Goal: Information Seeking & Learning: Learn about a topic

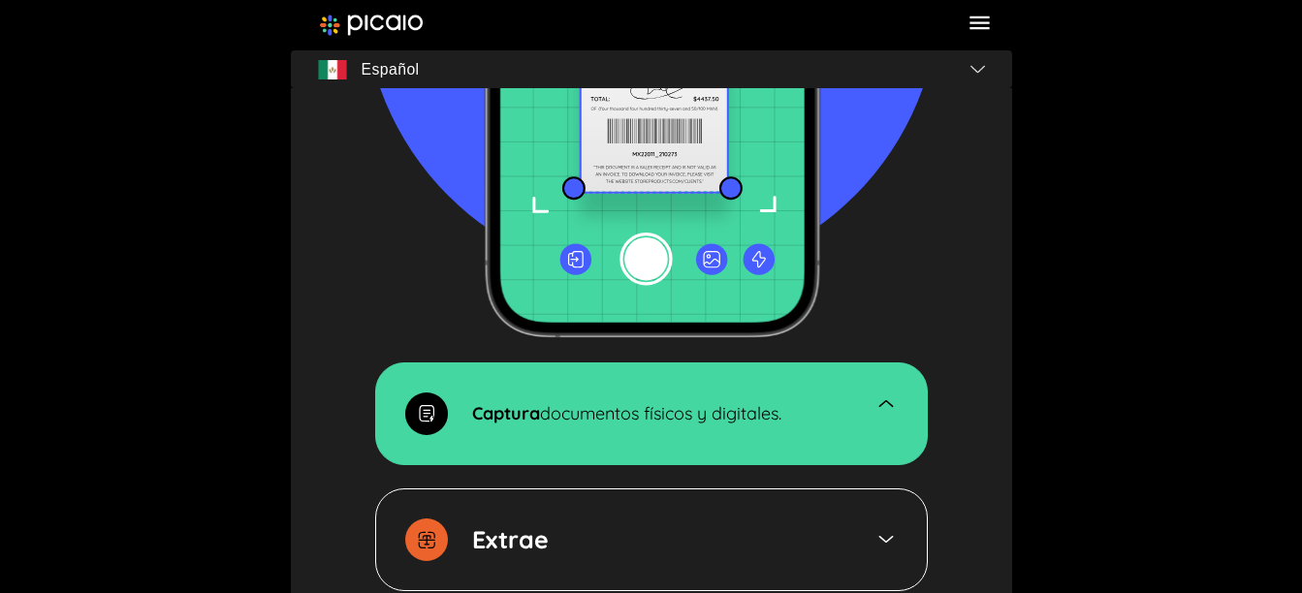
scroll to position [2811, 0]
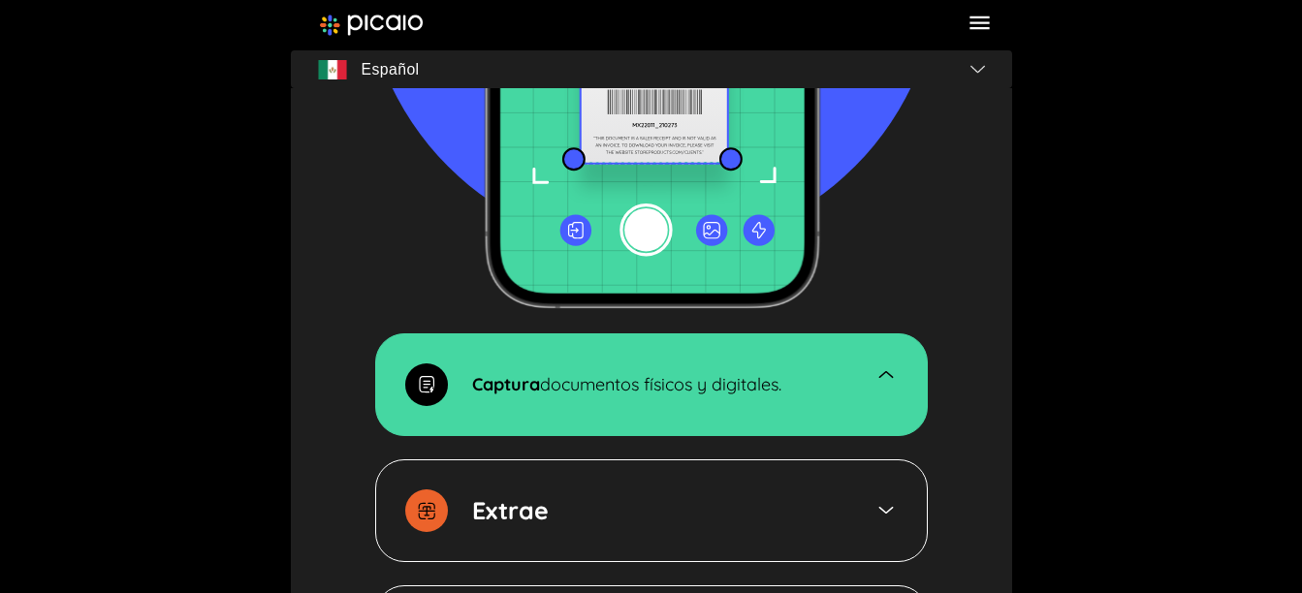
click at [885, 374] on img at bounding box center [885, 375] width 23 height 22
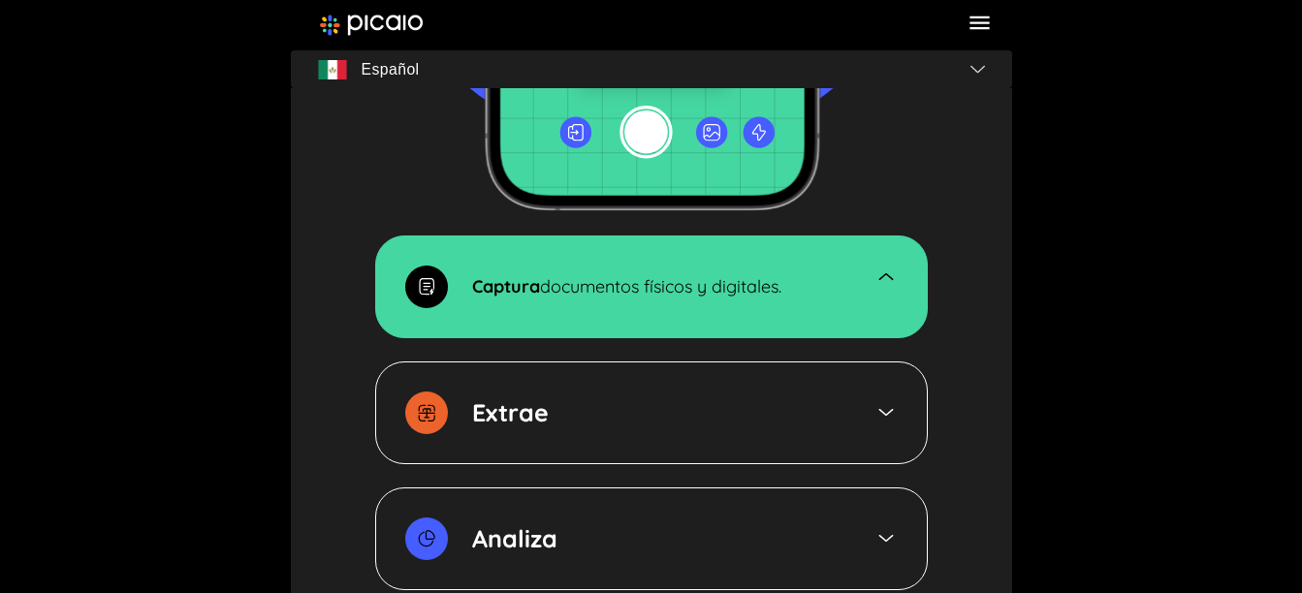
scroll to position [3005, 0]
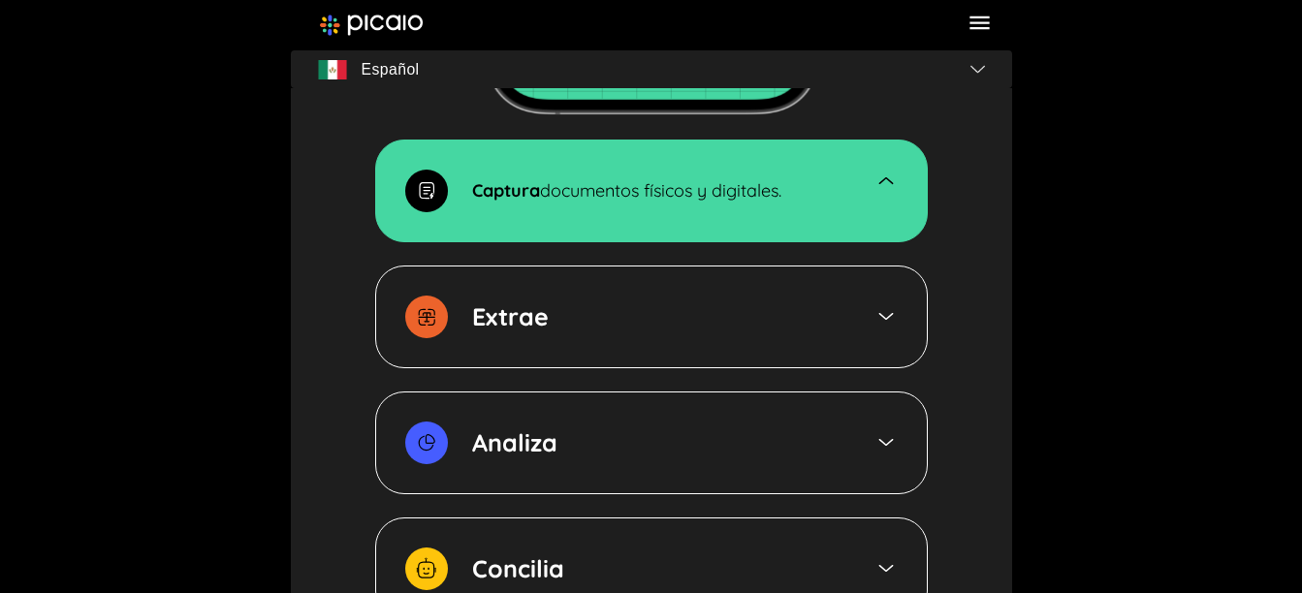
click at [889, 316] on img at bounding box center [885, 316] width 23 height 22
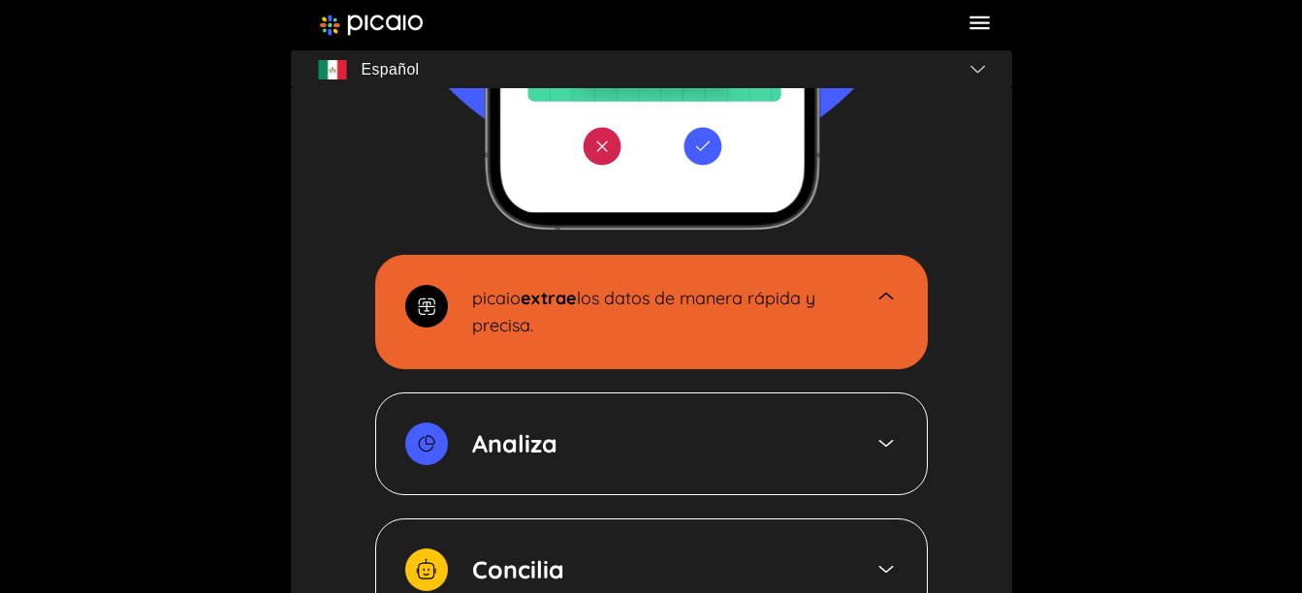
scroll to position [3062, 0]
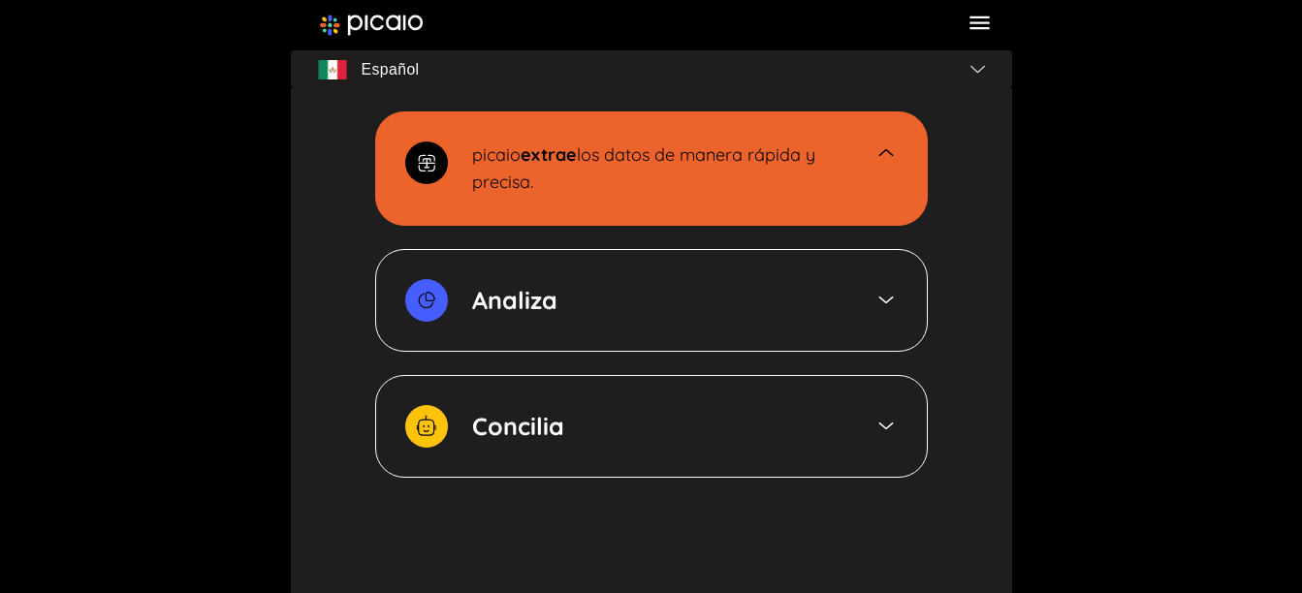
click at [848, 299] on div "Analiza" at bounding box center [651, 300] width 553 height 103
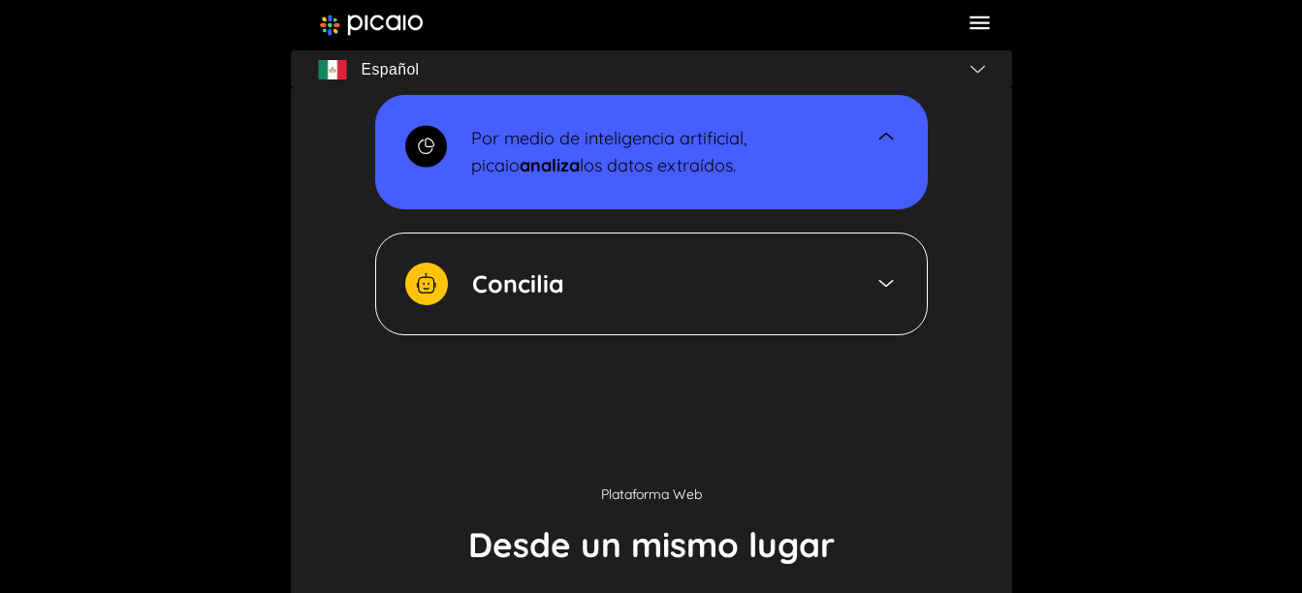
scroll to position [3313, 0]
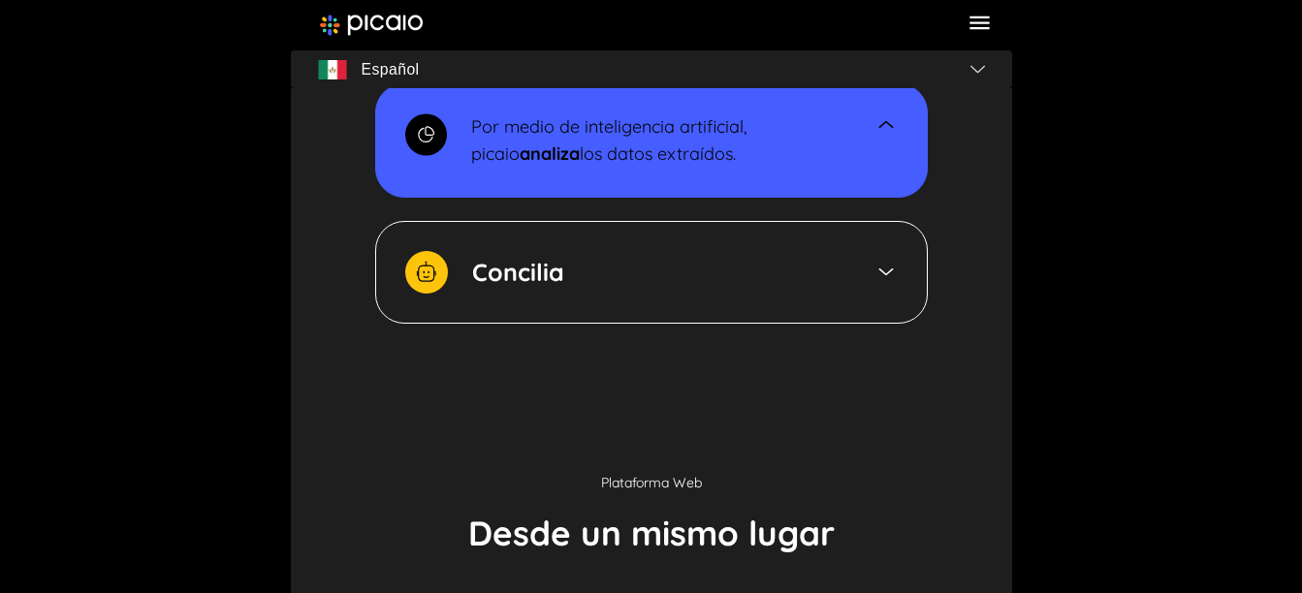
click at [819, 304] on div "Concilia" at bounding box center [651, 272] width 553 height 103
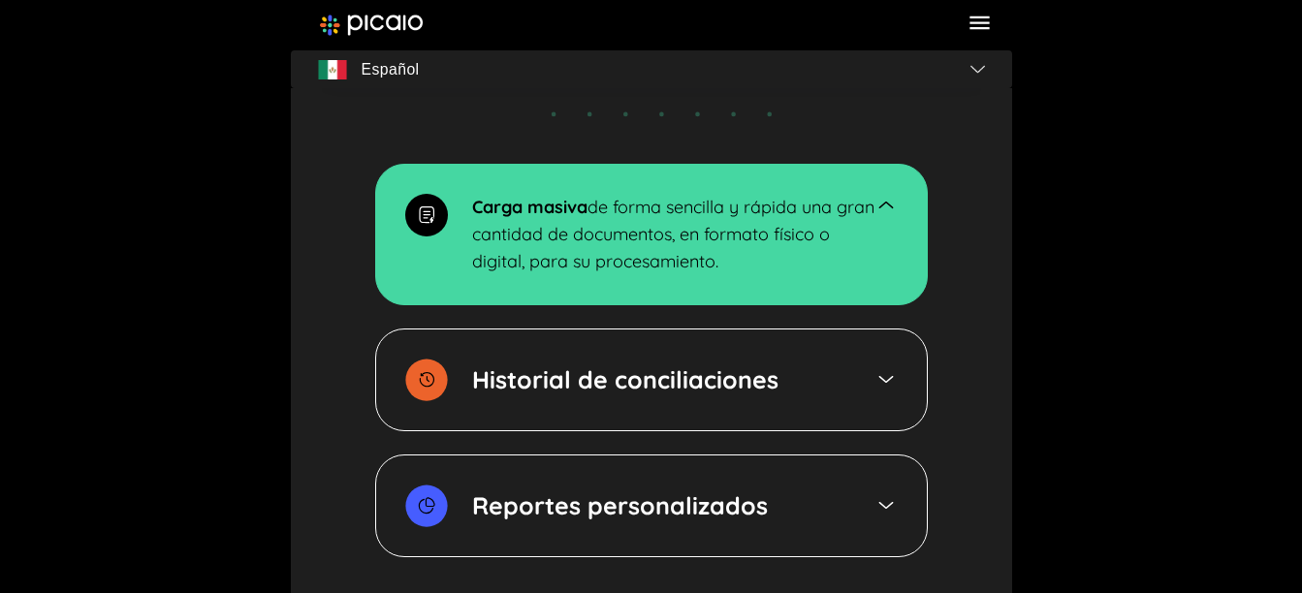
scroll to position [4437, 0]
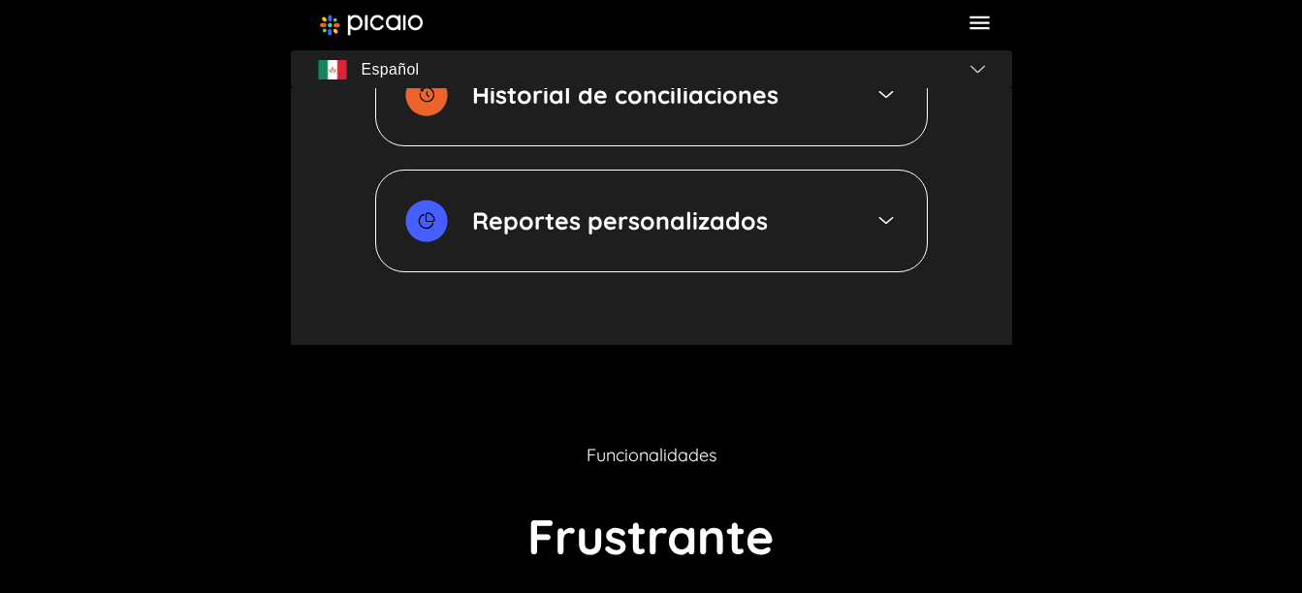
click at [874, 243] on div "Reportes personalizados" at bounding box center [651, 221] width 553 height 103
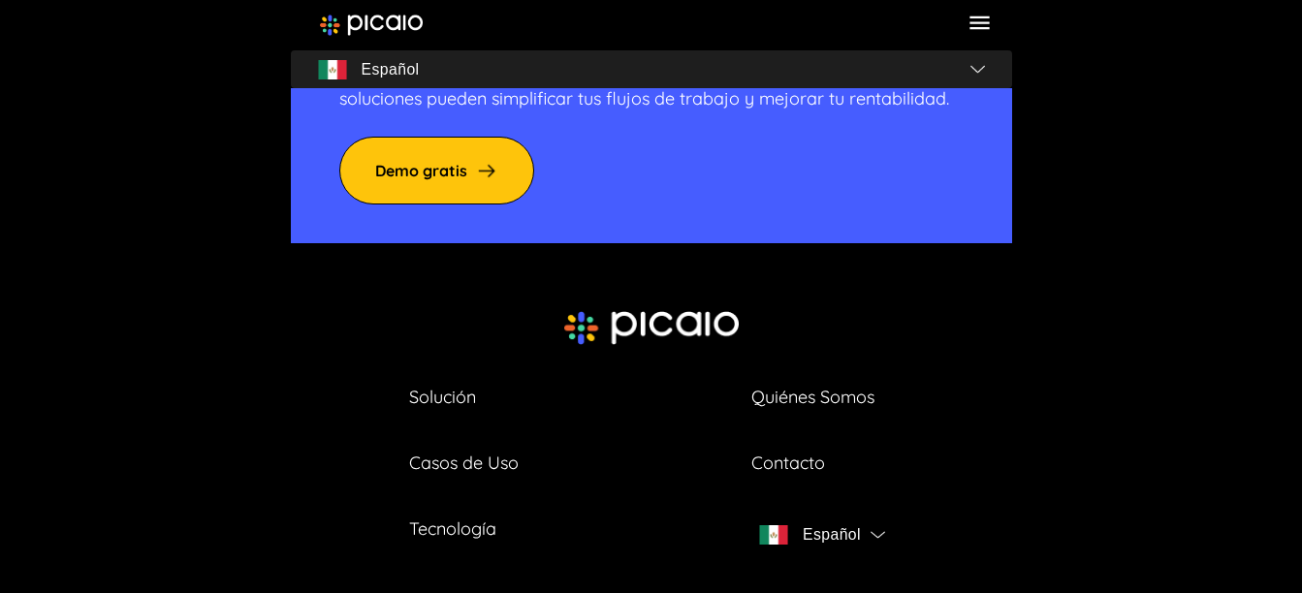
scroll to position [6946, 0]
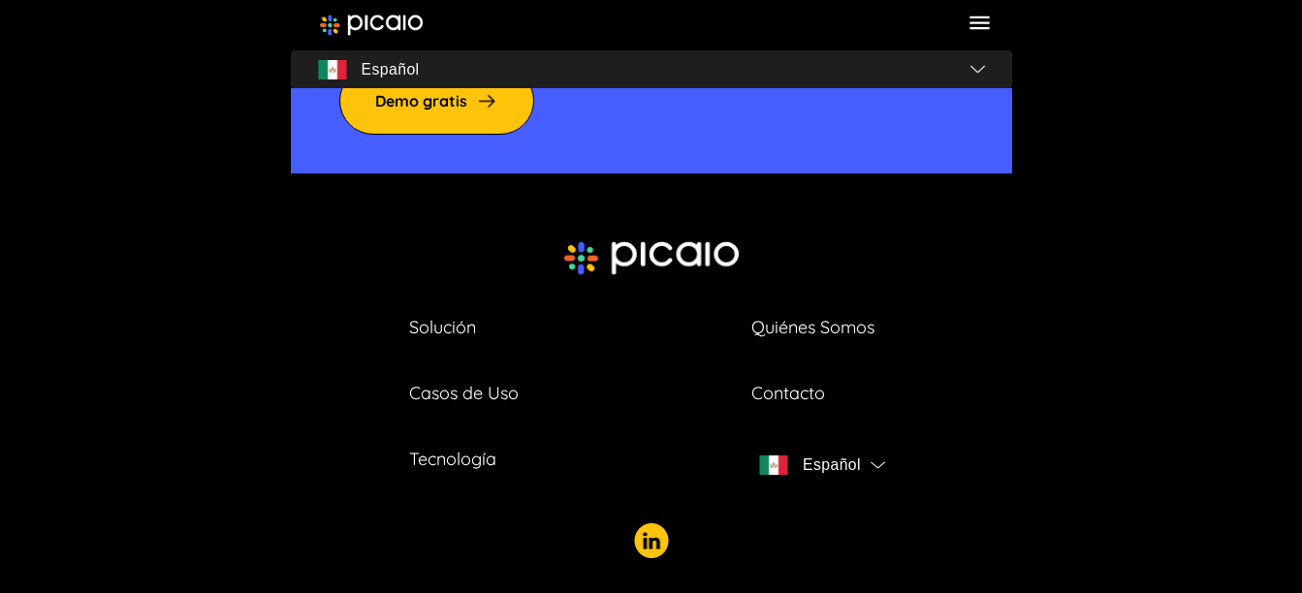
click at [454, 314] on link "Solución" at bounding box center [442, 327] width 67 height 27
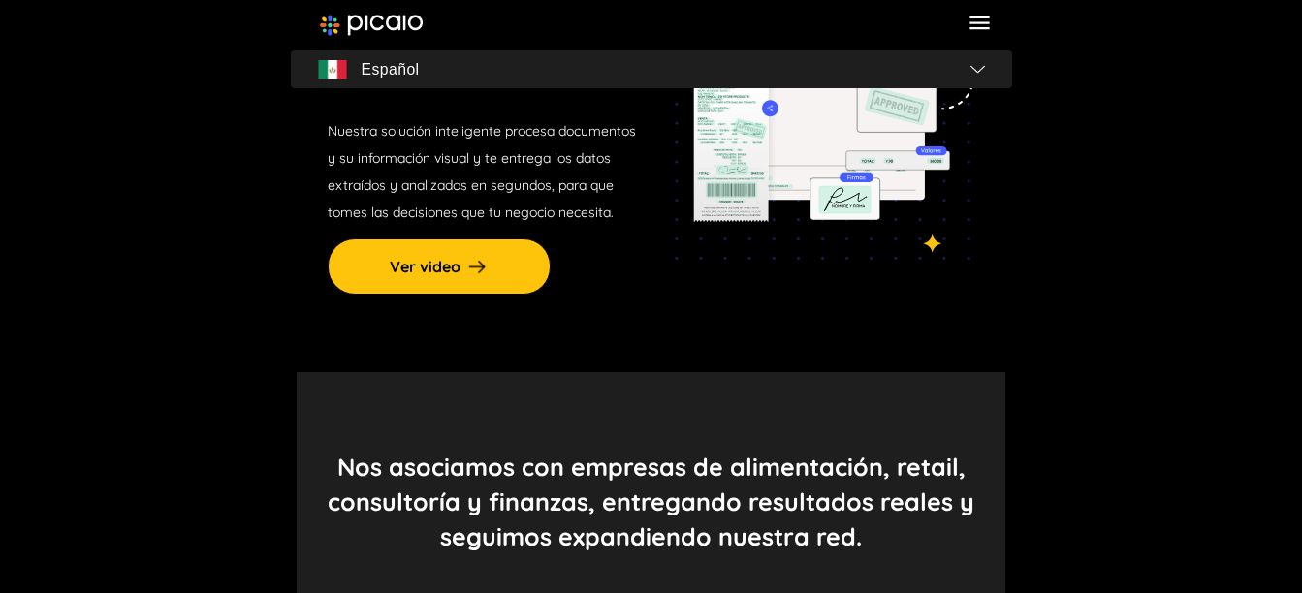
scroll to position [388, 0]
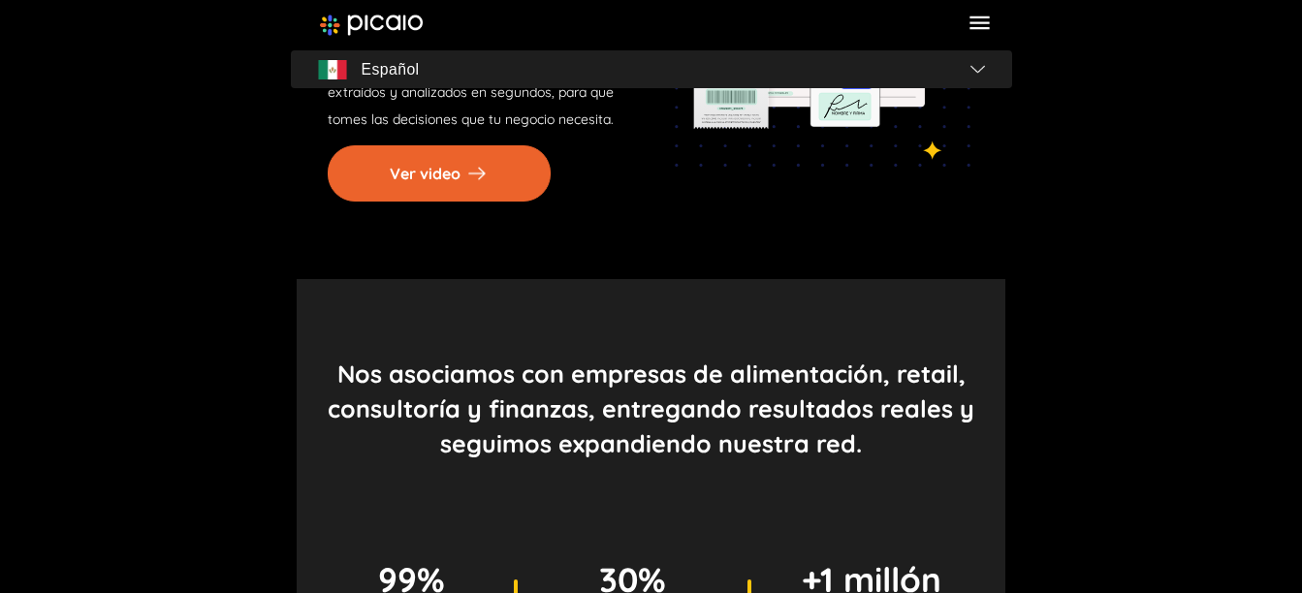
click at [454, 147] on button "Ver video" at bounding box center [439, 173] width 223 height 56
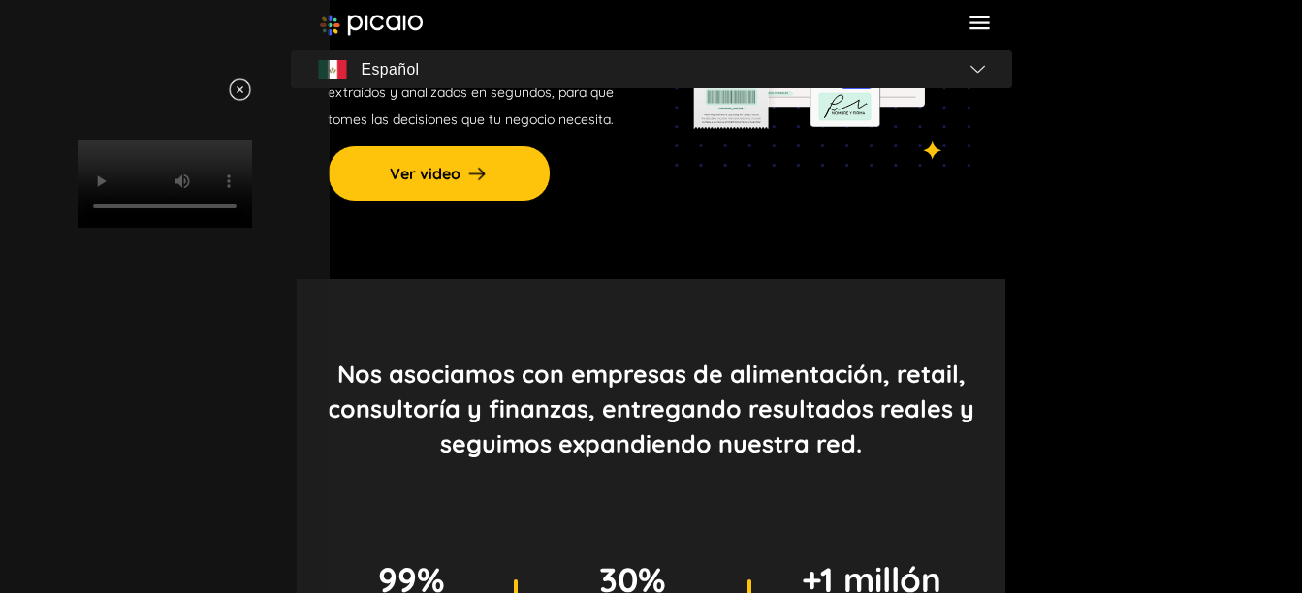
click at [252, 228] on video "Your browser does not support HTML video." at bounding box center [165, 184] width 174 height 87
click at [252, 89] on img at bounding box center [240, 90] width 24 height 24
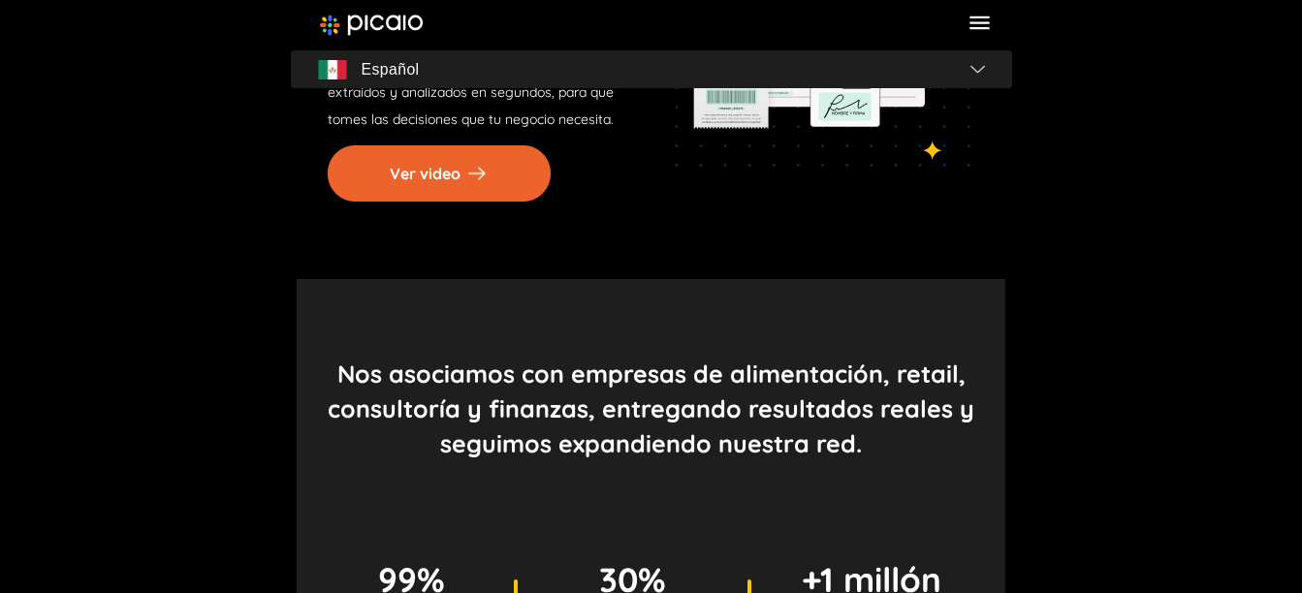
click at [418, 174] on button "Ver video" at bounding box center [439, 173] width 223 height 56
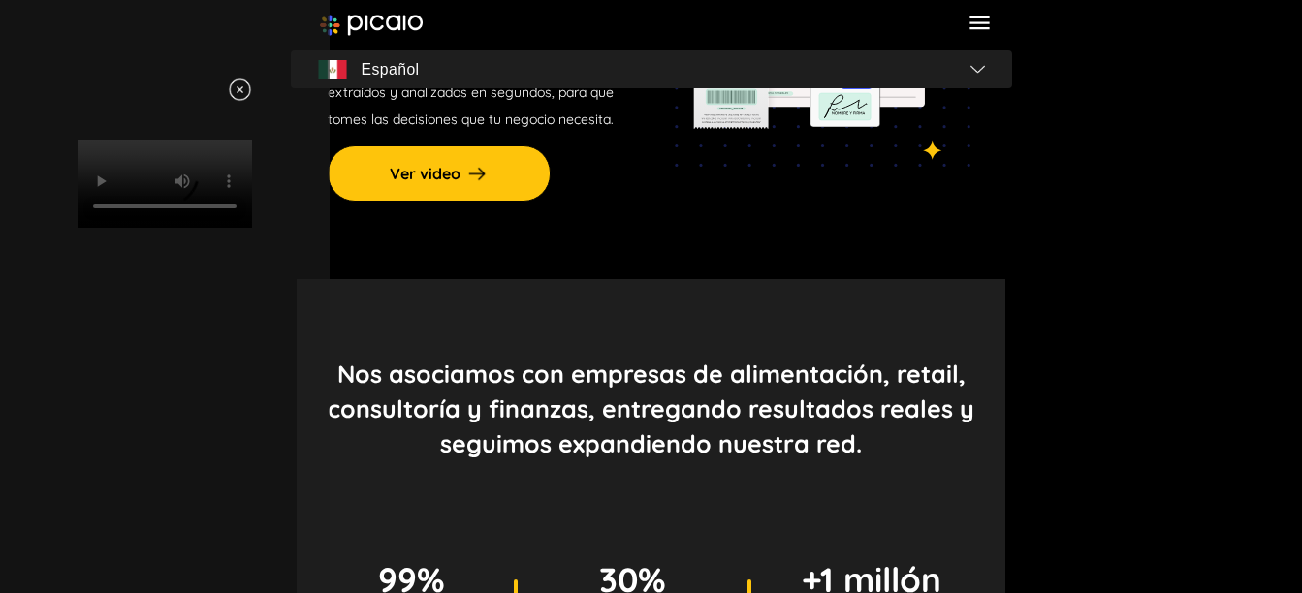
click at [252, 86] on img at bounding box center [240, 90] width 24 height 24
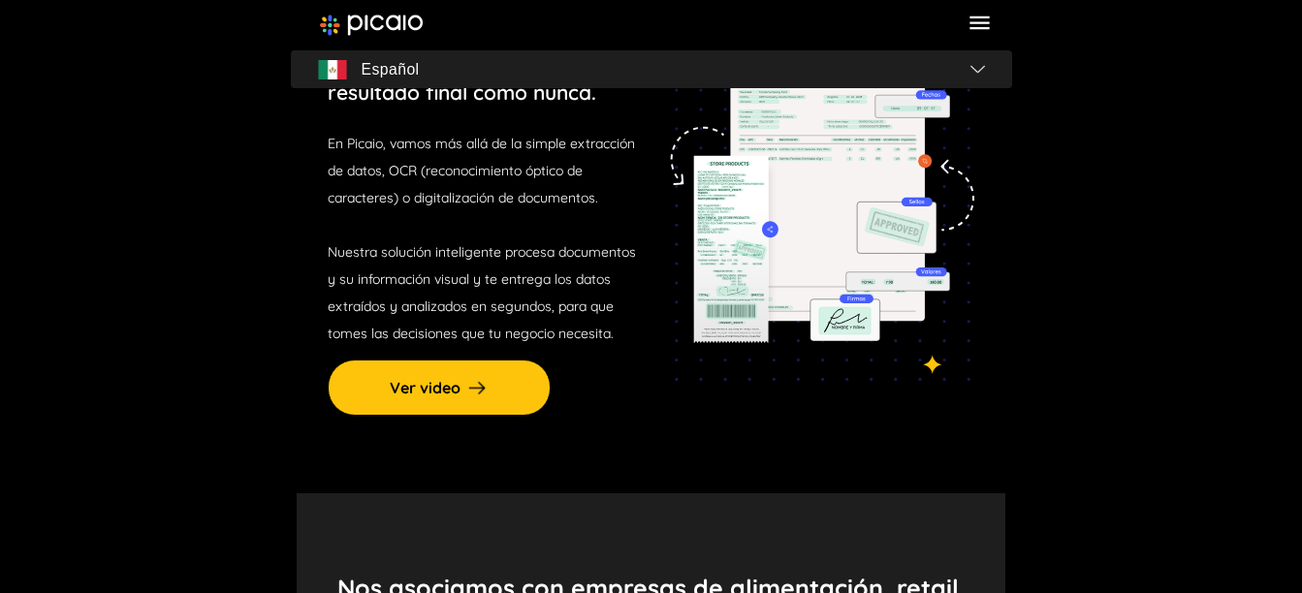
scroll to position [0, 0]
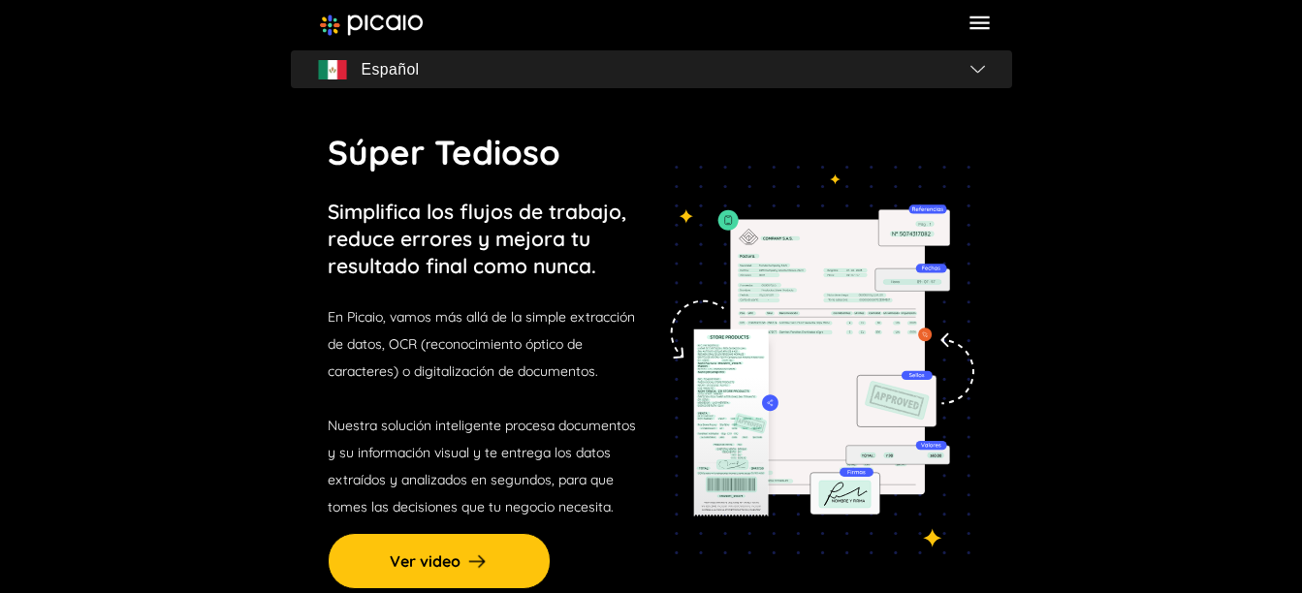
click at [344, 27] on img at bounding box center [372, 25] width 104 height 21
click at [976, 17] on icon at bounding box center [978, 23] width 19 height 14
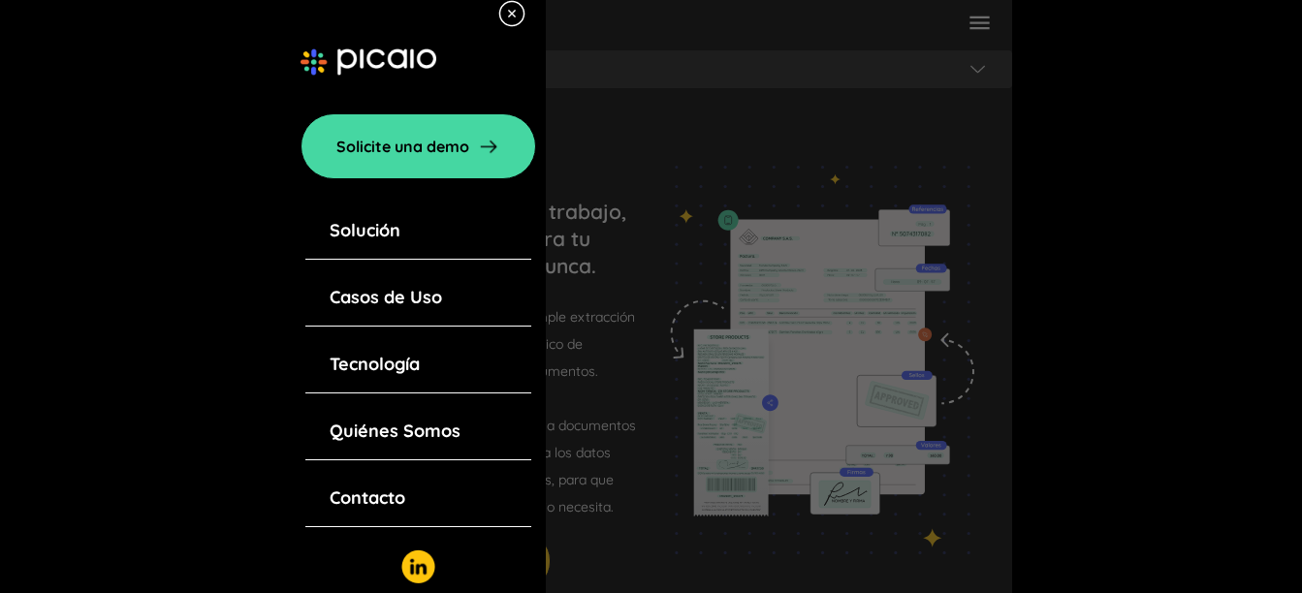
click at [378, 433] on link "Quiénes Somos" at bounding box center [395, 431] width 131 height 27
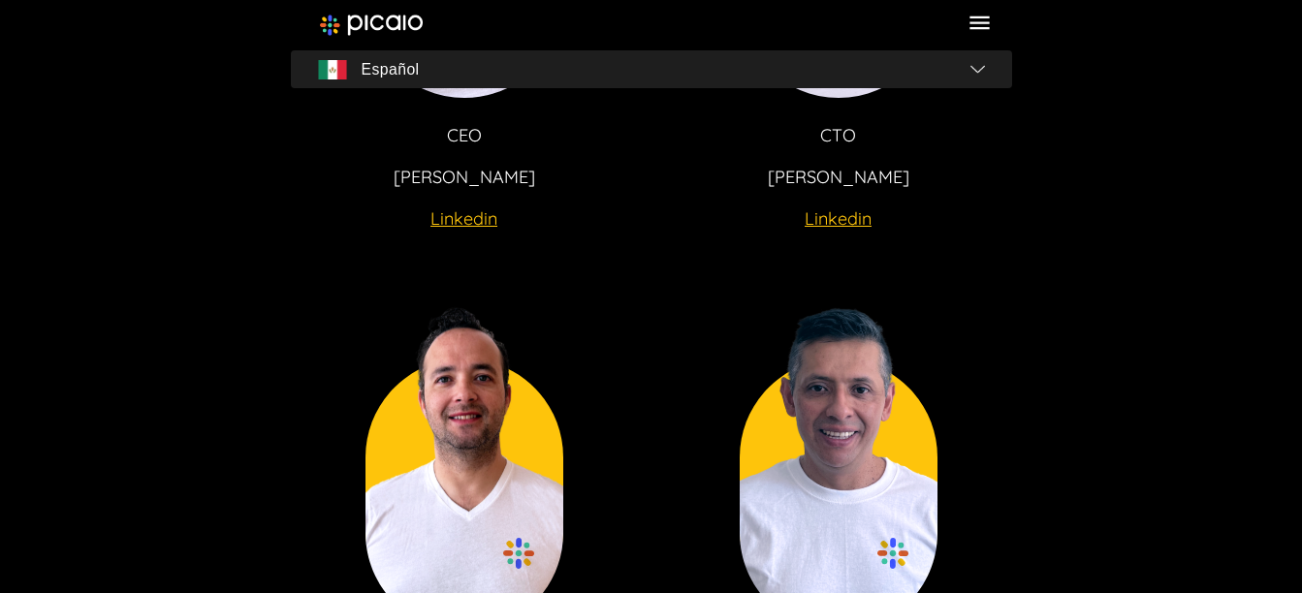
scroll to position [3878, 0]
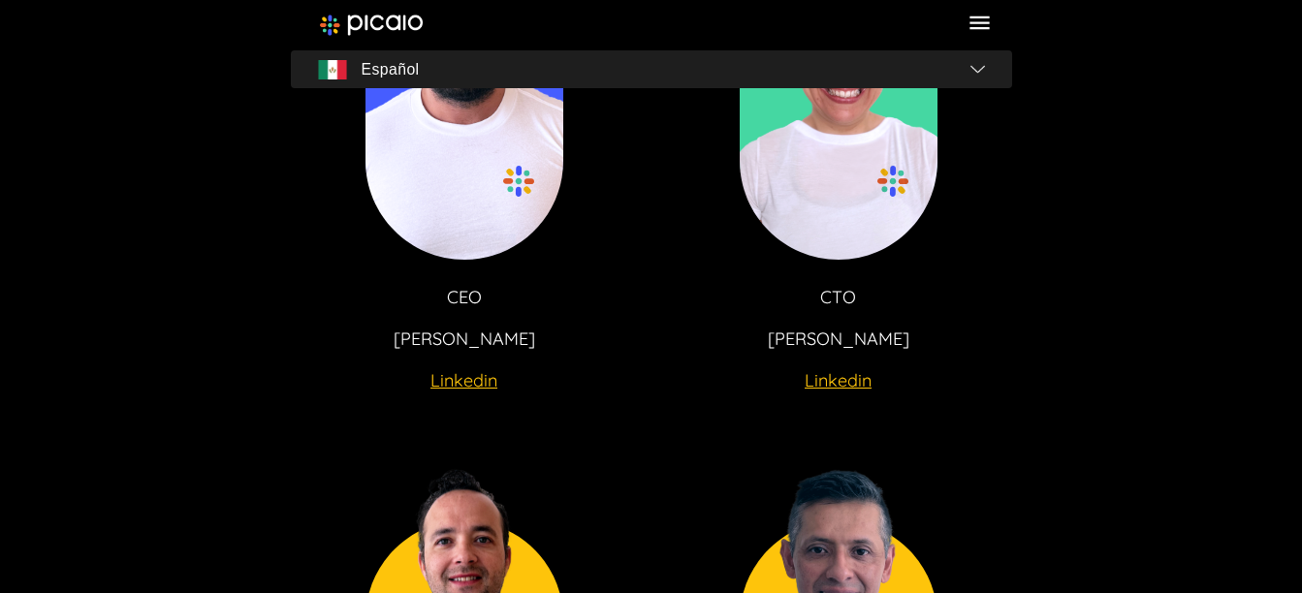
click at [469, 379] on u "Linkedin" at bounding box center [463, 380] width 67 height 22
click at [832, 388] on u "Linkedin" at bounding box center [838, 380] width 67 height 22
click at [840, 390] on u "Linkedin" at bounding box center [838, 380] width 67 height 22
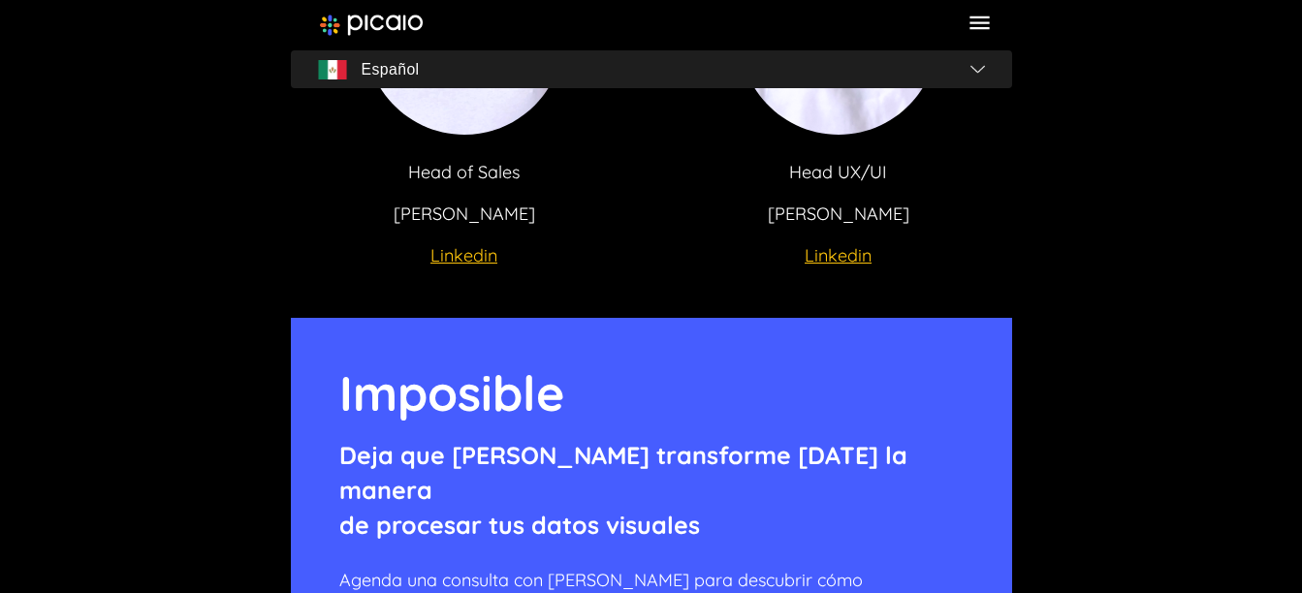
scroll to position [5235, 0]
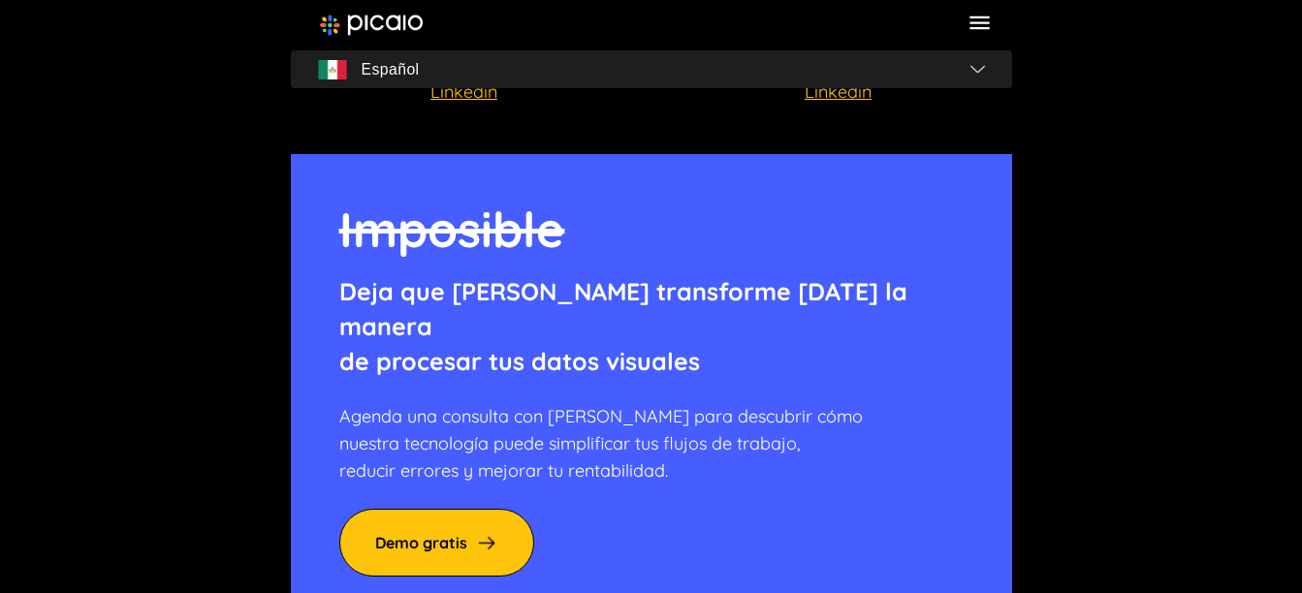
click at [464, 93] on u "Linkedin" at bounding box center [463, 91] width 67 height 22
